Goal: Task Accomplishment & Management: Manage account settings

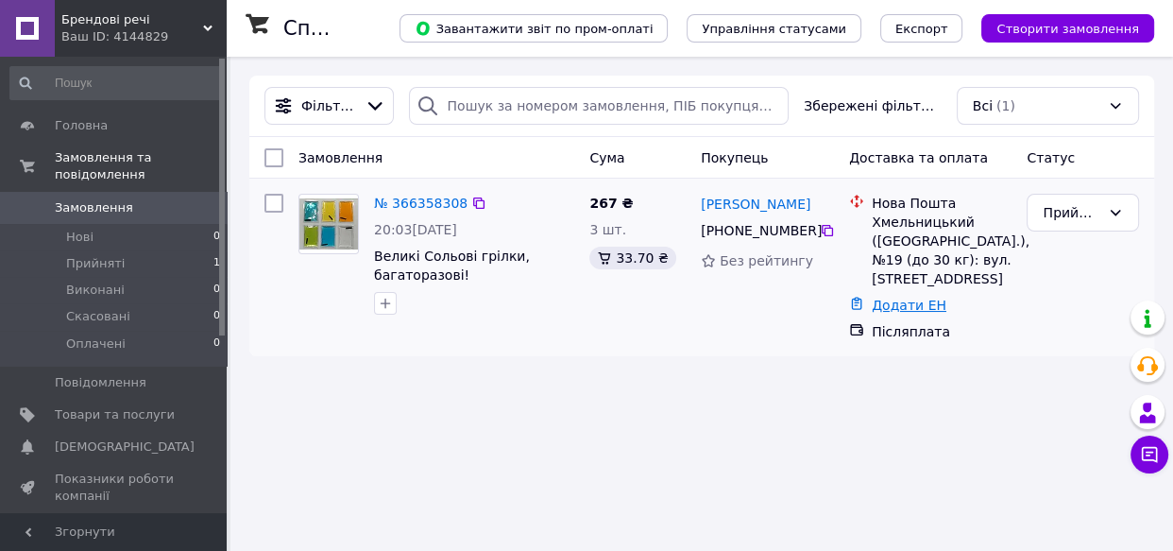
click at [878, 303] on link "Додати ЕН" at bounding box center [909, 305] width 75 height 15
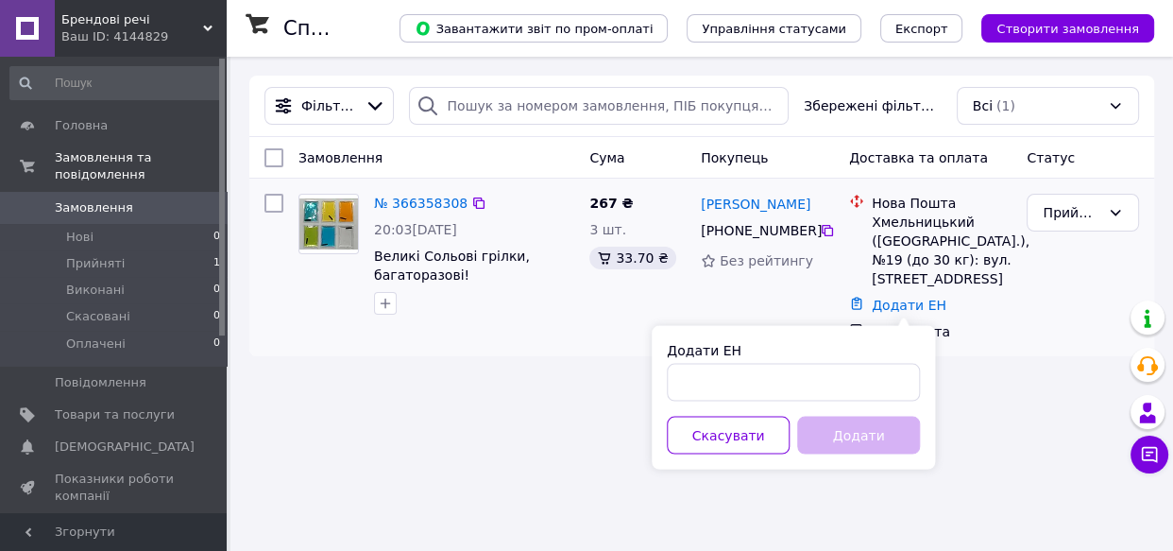
click at [819, 280] on div "[PERSON_NAME] [PHONE_NUMBER] Без рейтингу" at bounding box center [767, 267] width 148 height 162
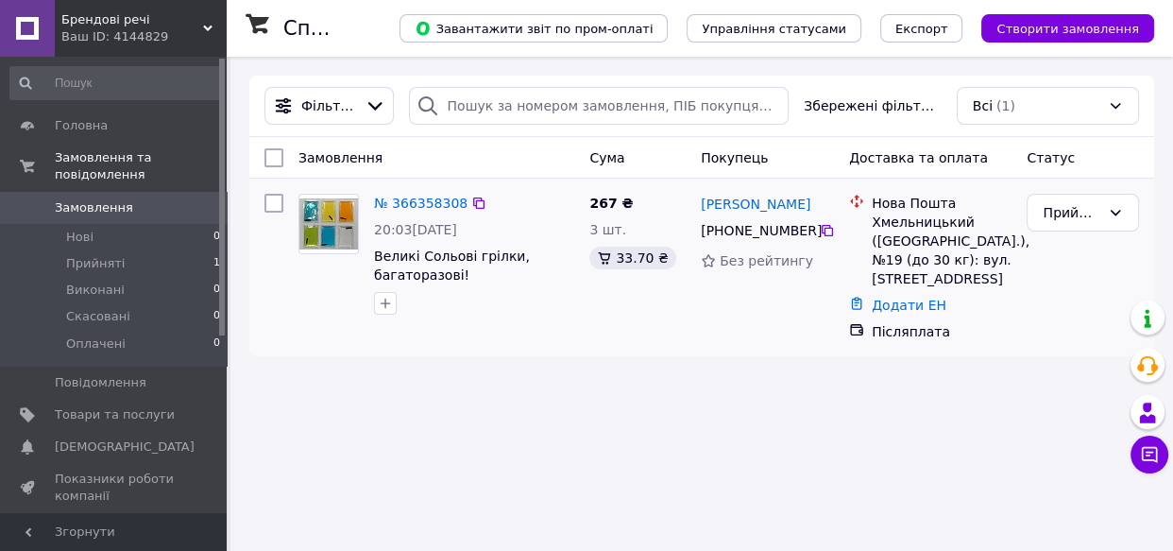
click at [503, 229] on div "20:03[DATE]" at bounding box center [474, 229] width 200 height 19
click at [434, 211] on link "№ 366358308" at bounding box center [421, 203] width 94 height 15
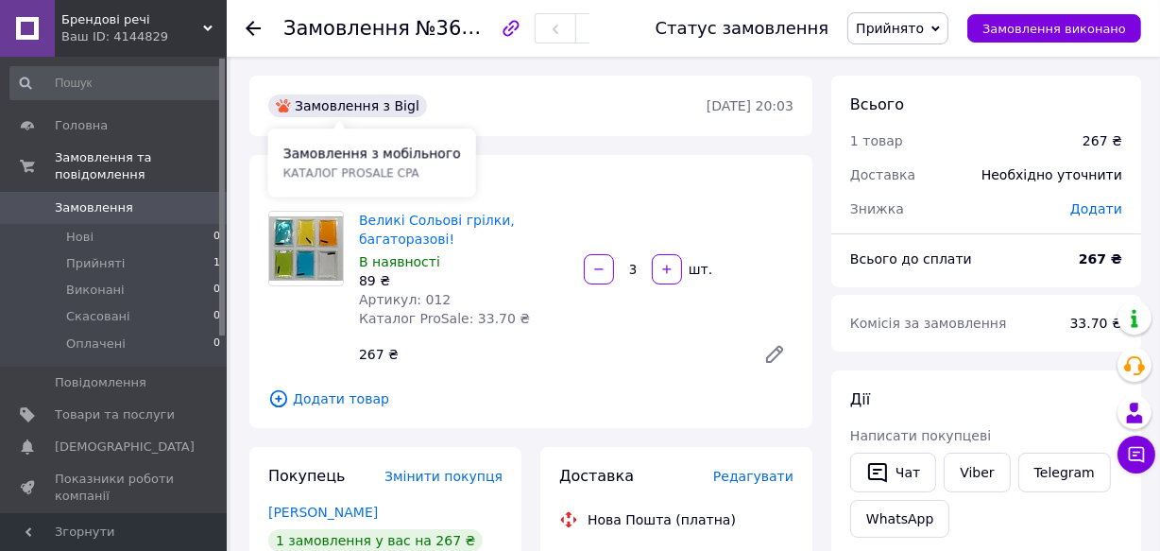
click at [375, 109] on div "Замовлення з Bigl" at bounding box center [347, 105] width 159 height 23
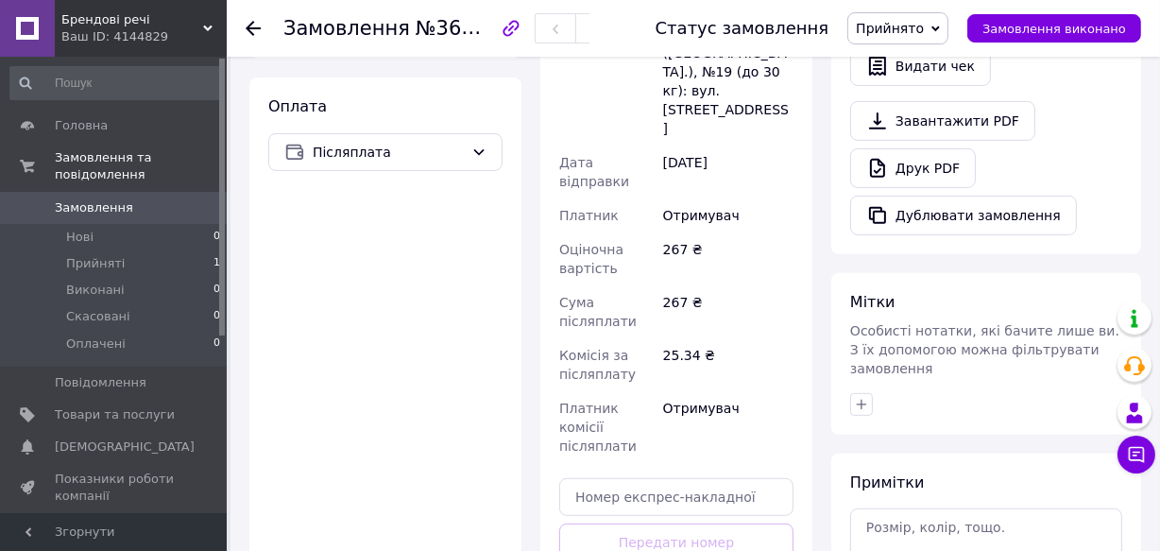
scroll to position [618, 0]
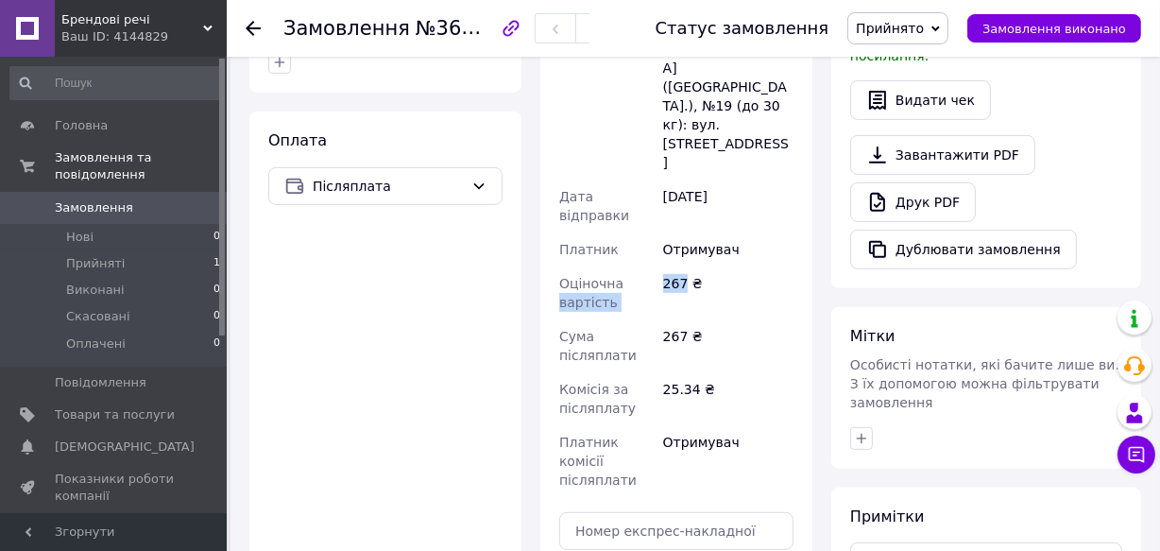
drag, startPoint x: 682, startPoint y: 203, endPoint x: 643, endPoint y: 208, distance: 39.0
click at [643, 208] on div "Отримувач [PERSON_NAME] Телефон отримувача [PHONE_NUMBER]   [GEOGRAPHIC_DATA] м…" at bounding box center [676, 211] width 242 height 571
click at [698, 266] on div "267 ₴" at bounding box center [728, 292] width 138 height 53
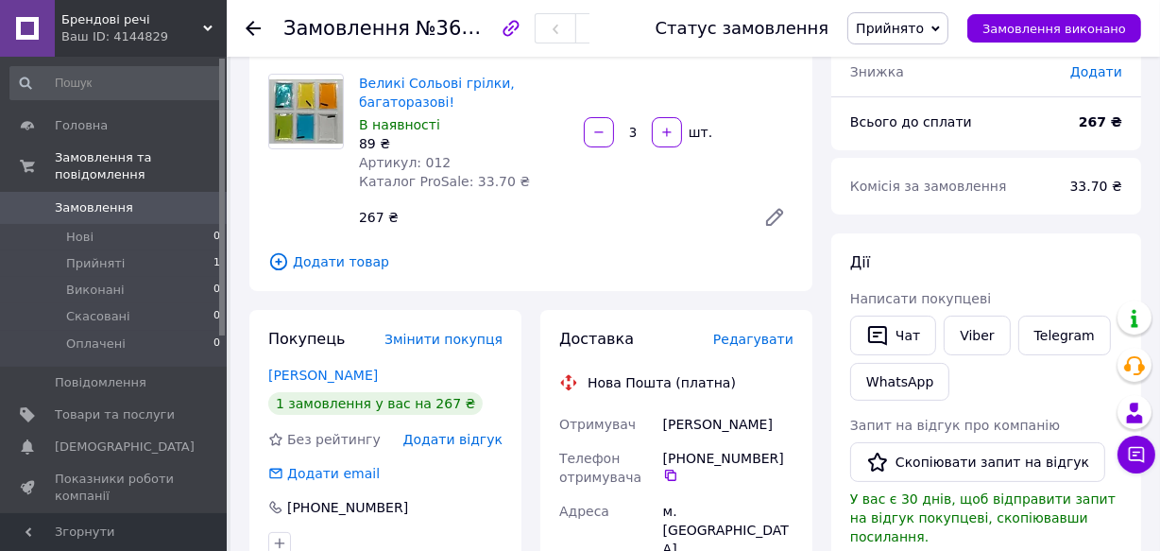
scroll to position [103, 0]
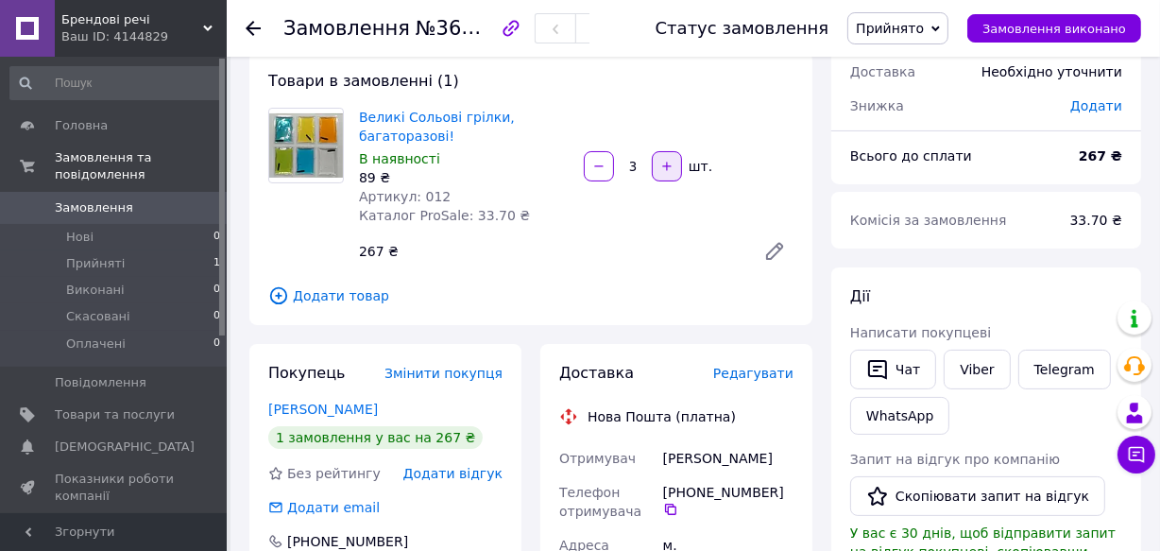
click at [662, 160] on button "button" at bounding box center [667, 166] width 30 height 30
click at [605, 168] on icon "button" at bounding box center [598, 166] width 13 height 13
type input "3"
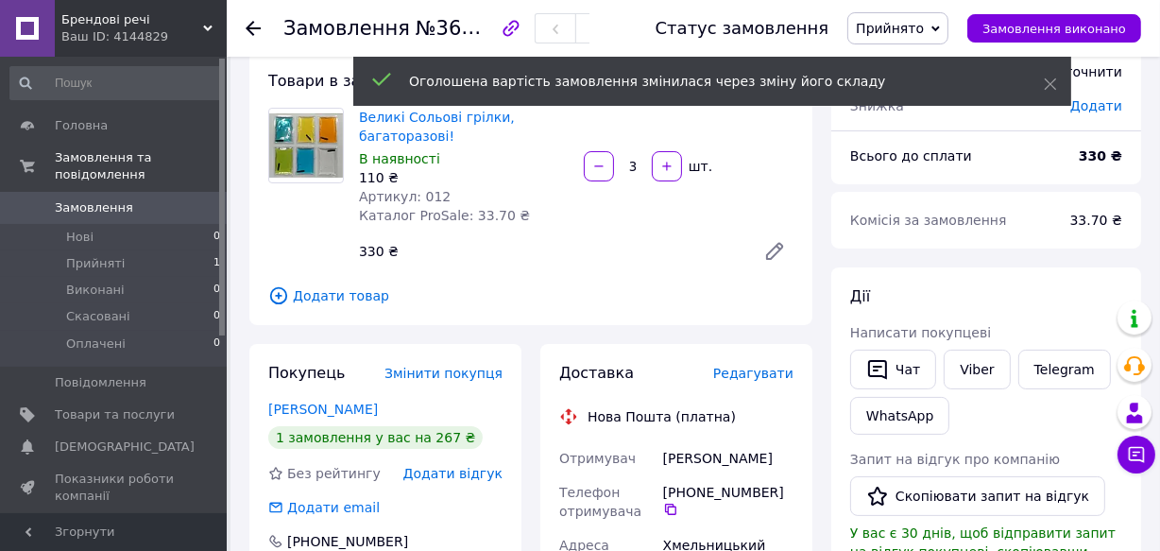
scroll to position [137, 0]
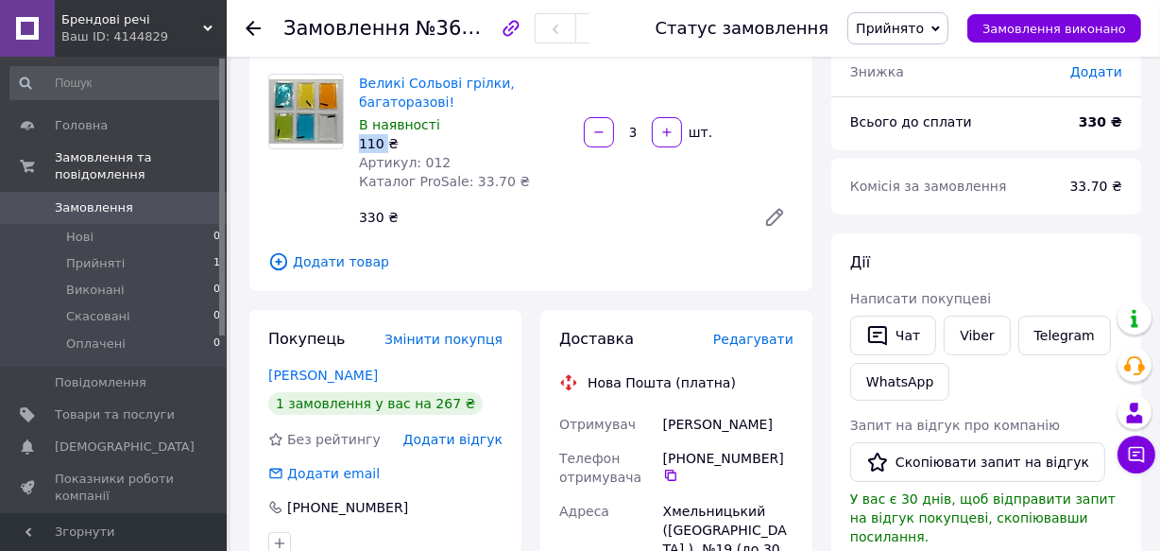
drag, startPoint x: 383, startPoint y: 145, endPoint x: 359, endPoint y: 144, distance: 23.6
click at [359, 144] on div "110 ₴" at bounding box center [464, 143] width 210 height 19
click at [490, 237] on div "Великі Сольові грілки, багаторазові! В наявності 110 ₴ Артикул: 012 Каталог Pro…" at bounding box center [576, 155] width 450 height 170
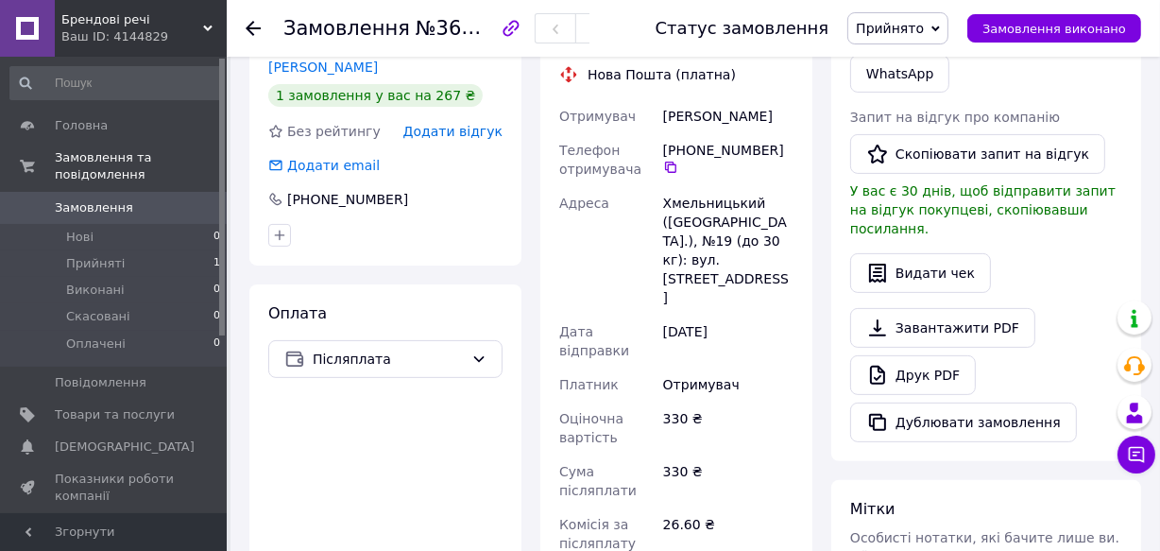
scroll to position [446, 0]
click at [256, 26] on icon at bounding box center [253, 28] width 15 height 15
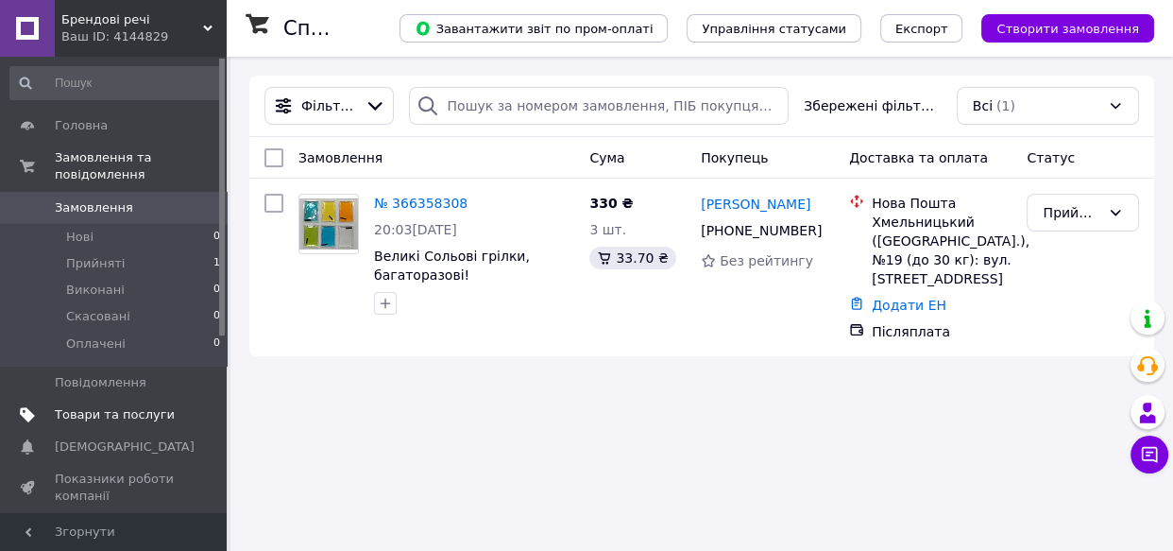
click at [164, 406] on span "Товари та послуги" at bounding box center [115, 414] width 120 height 17
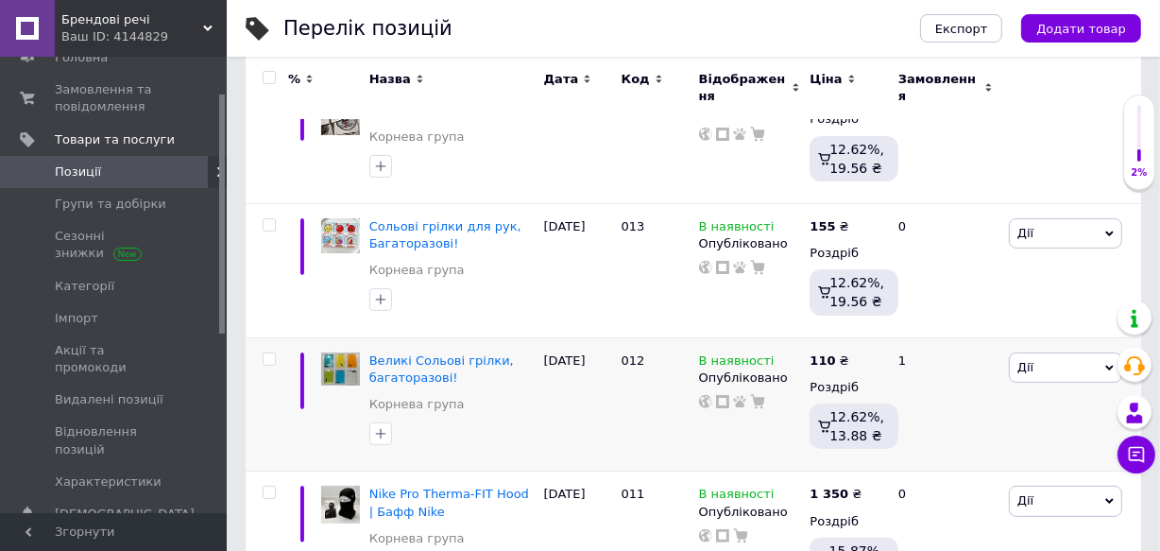
scroll to position [309, 0]
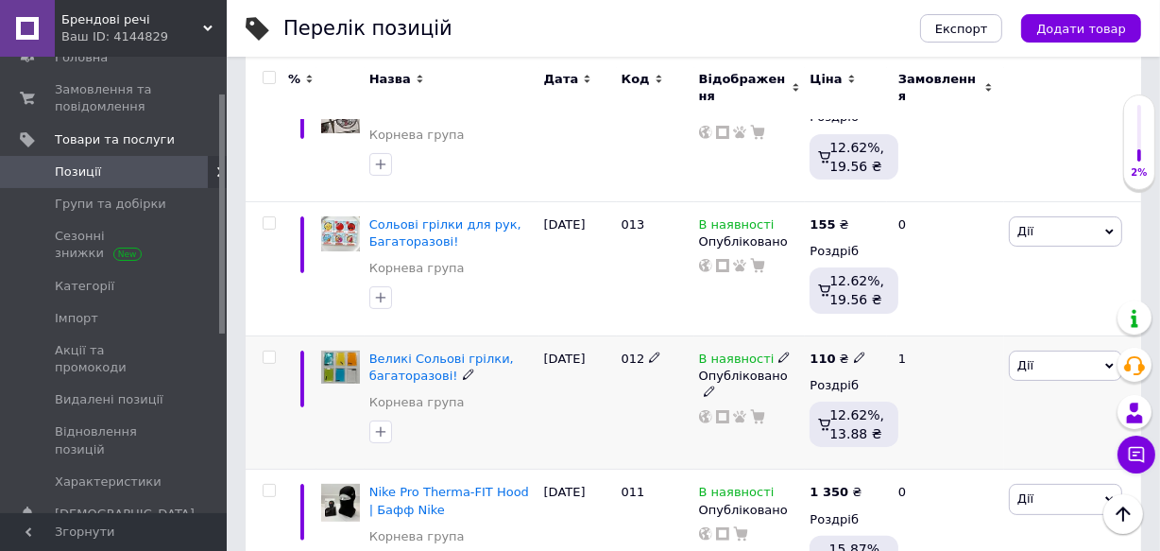
click at [854, 351] on use at bounding box center [859, 356] width 10 height 10
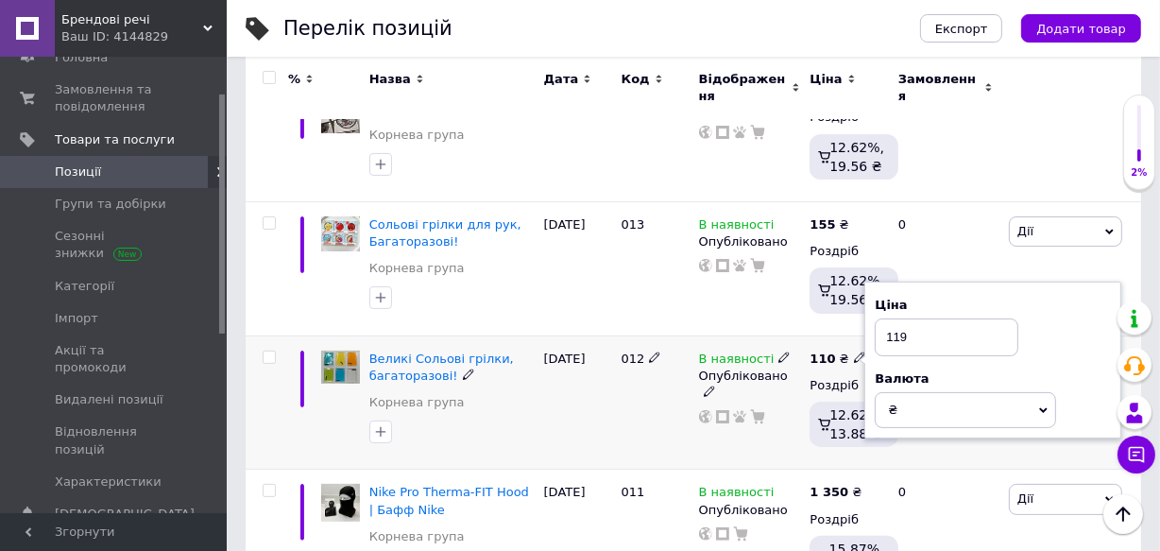
type input "119"
click at [938, 436] on div "1" at bounding box center [945, 402] width 117 height 134
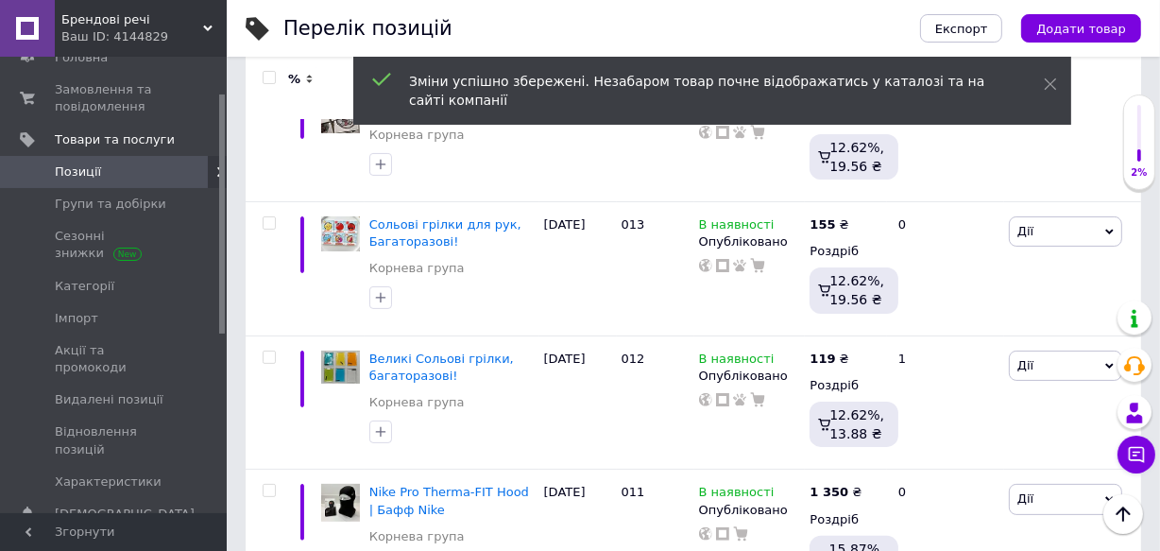
scroll to position [0, 0]
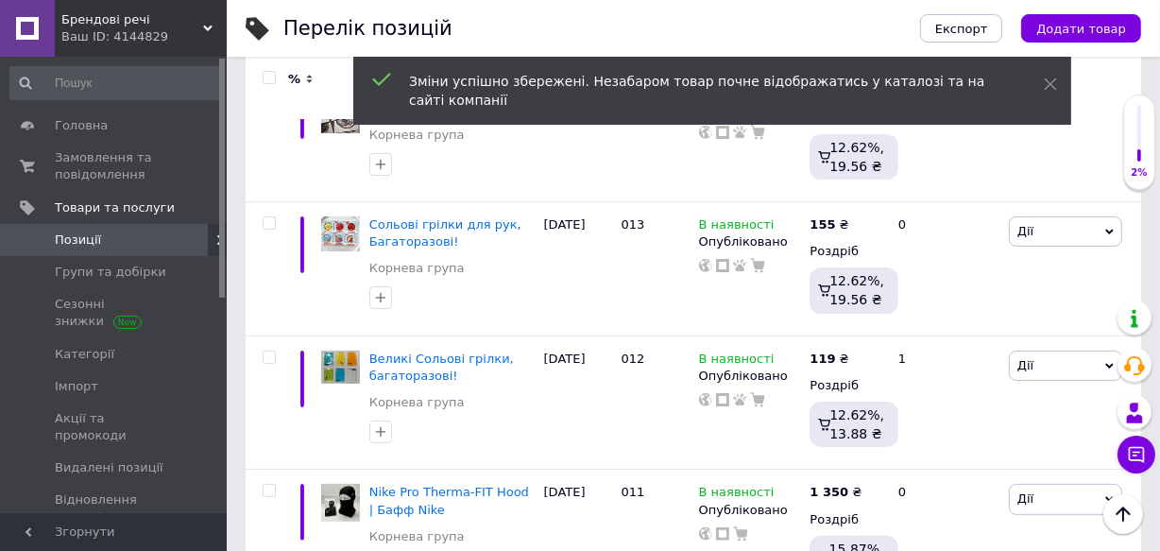
click at [222, 82] on div at bounding box center [222, 285] width 6 height 452
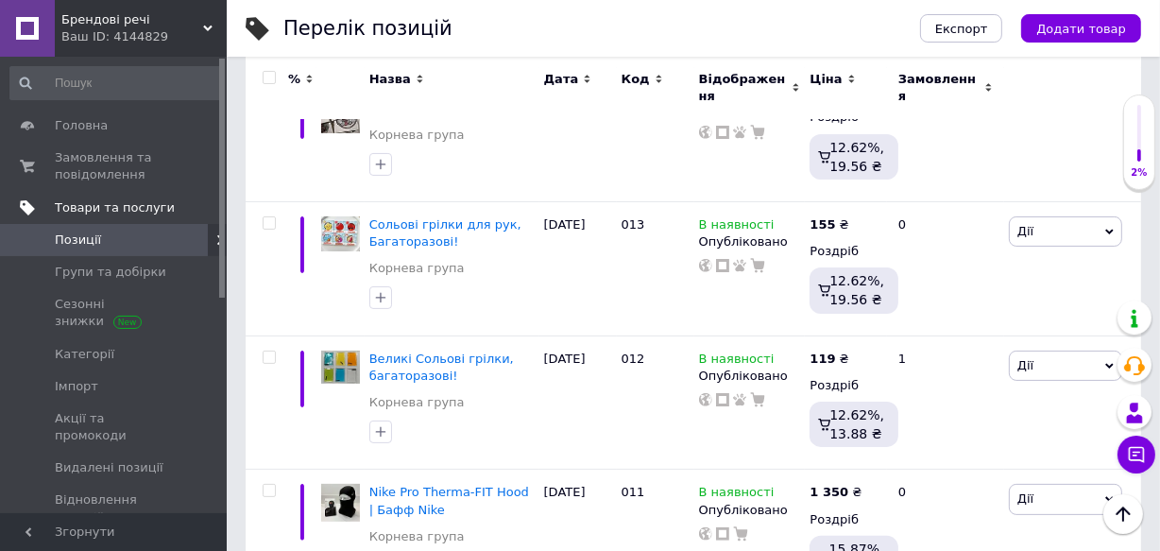
click at [163, 192] on link "Товари та послуги" at bounding box center [115, 208] width 231 height 32
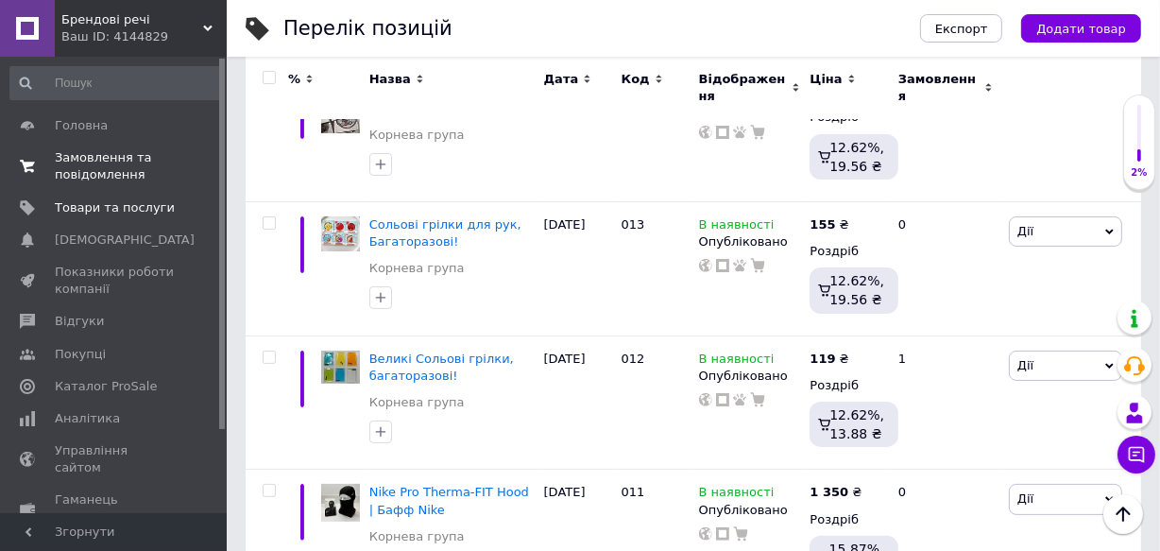
click at [162, 181] on span "Замовлення та повідомлення" at bounding box center [115, 166] width 120 height 34
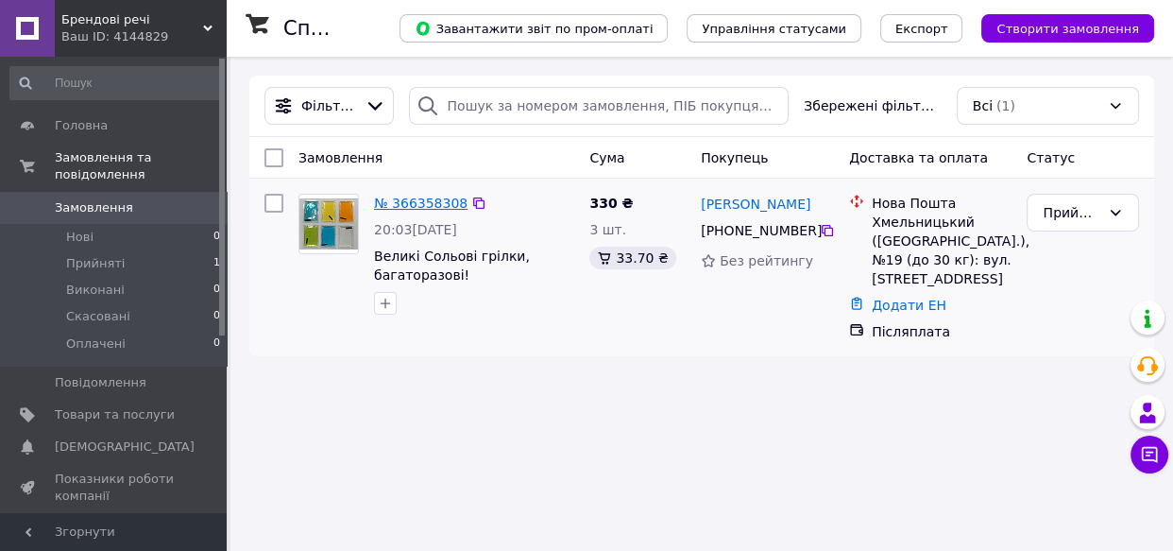
click at [426, 200] on link "№ 366358308" at bounding box center [421, 203] width 94 height 15
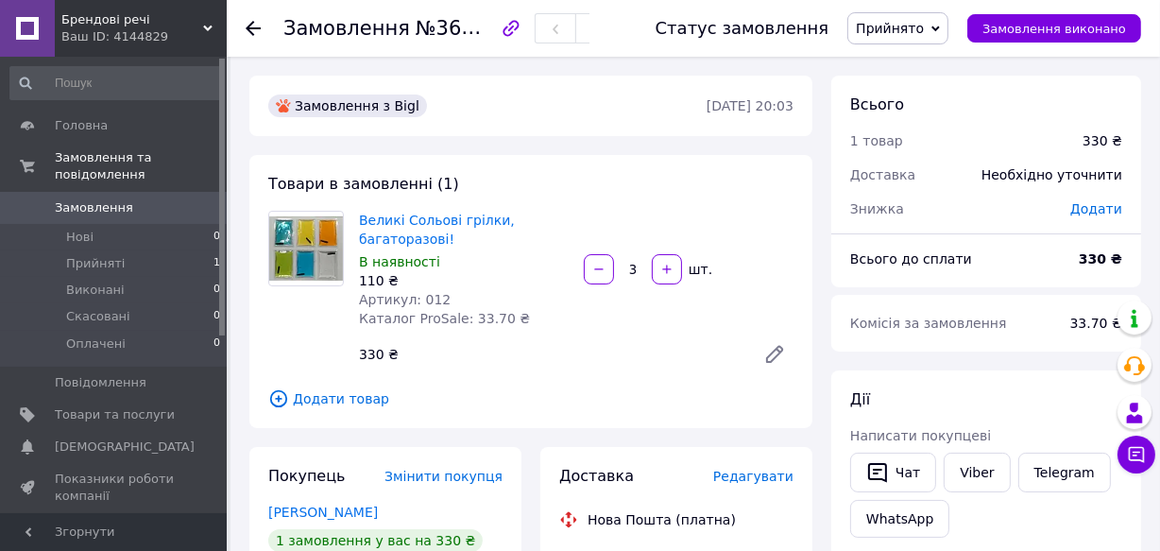
click at [379, 286] on div "110 ₴" at bounding box center [464, 280] width 210 height 19
click at [670, 275] on icon "button" at bounding box center [666, 269] width 13 height 13
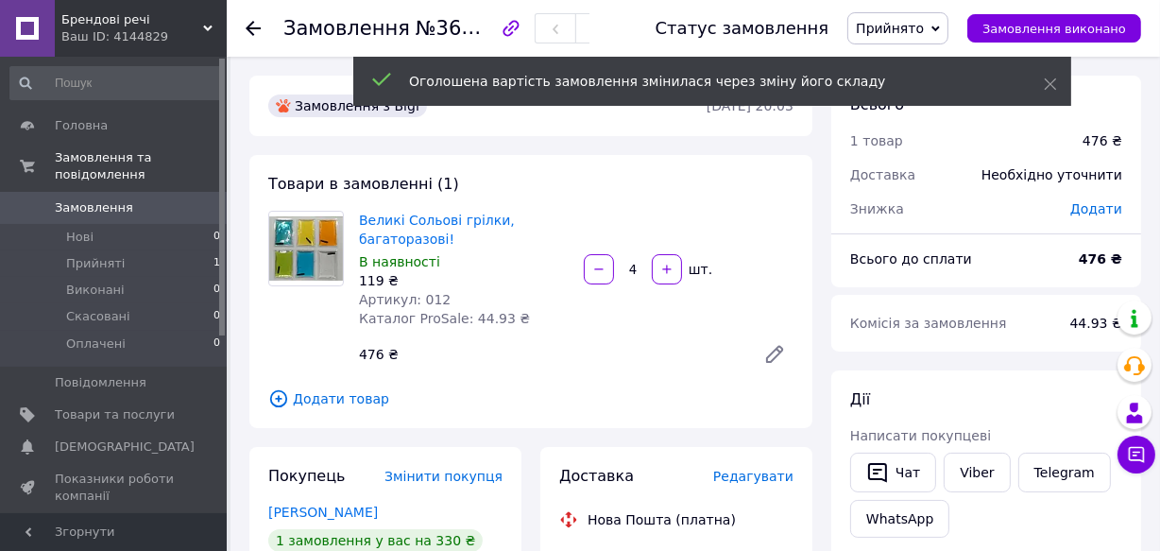
click at [598, 269] on icon "button" at bounding box center [598, 269] width 13 height 13
type input "3"
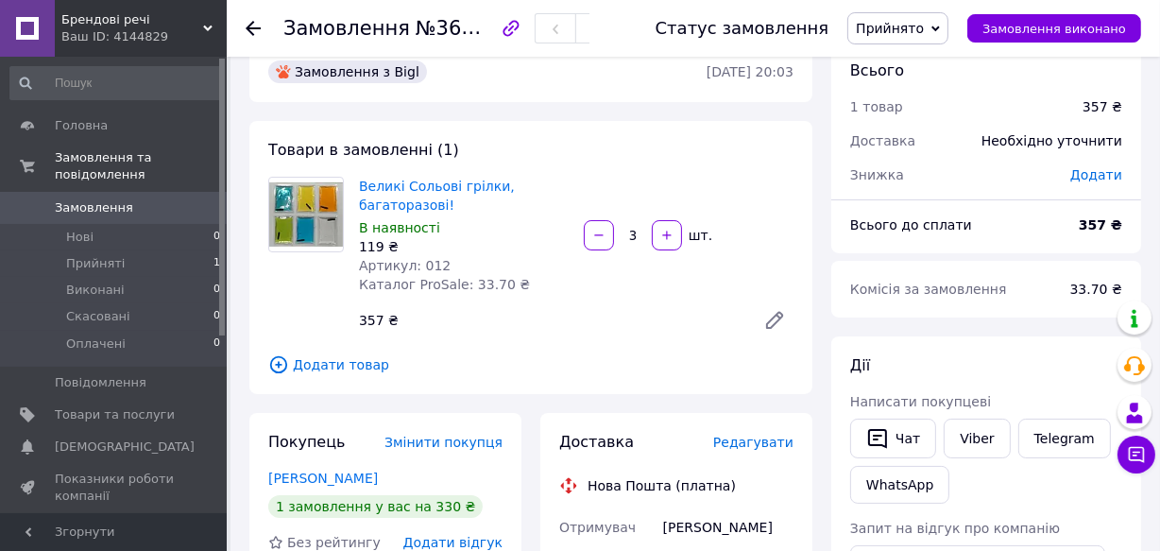
scroll to position [68, 0]
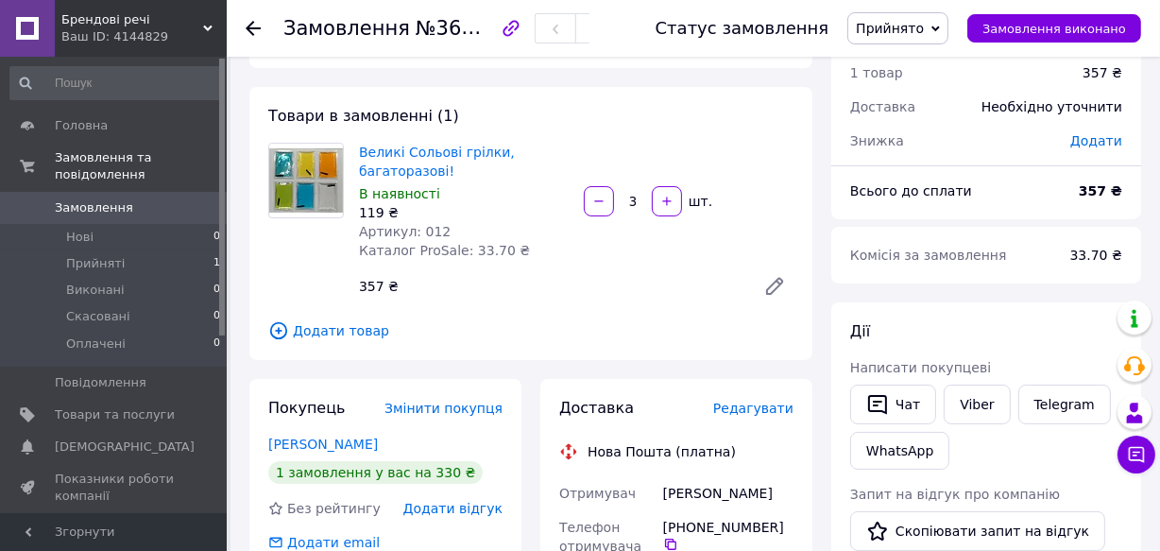
click at [249, 28] on use at bounding box center [253, 28] width 15 height 15
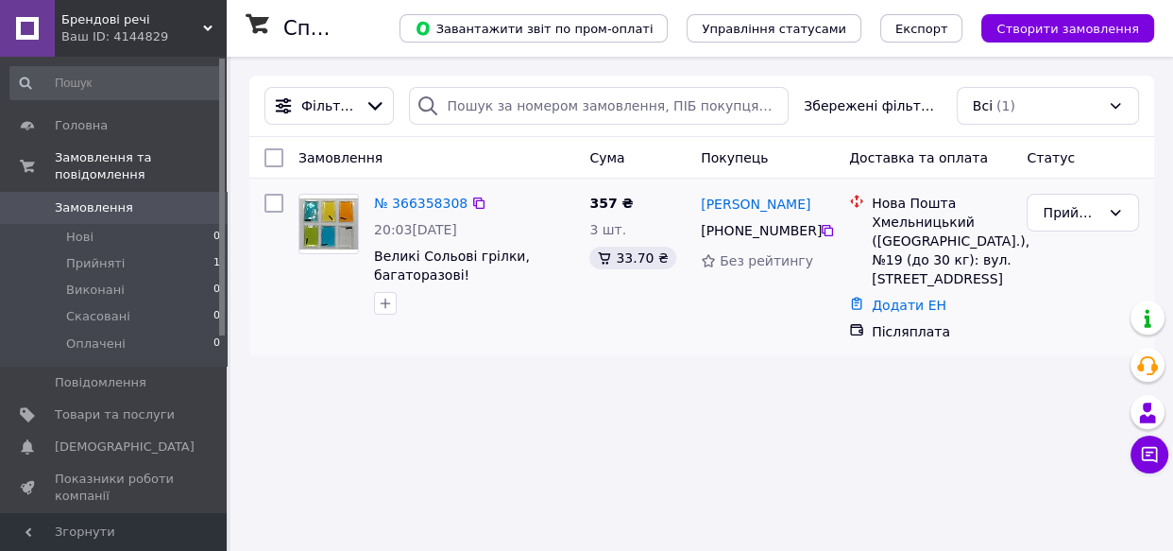
click at [877, 340] on div "Післяплата" at bounding box center [941, 331] width 147 height 26
drag, startPoint x: 877, startPoint y: 339, endPoint x: 859, endPoint y: 475, distance: 137.2
click at [859, 475] on div "Список замовлень Завантажити звіт по пром-оплаті Управління статусами Експорт С…" at bounding box center [701, 275] width 943 height 551
